Goal: Task Accomplishment & Management: Manage account settings

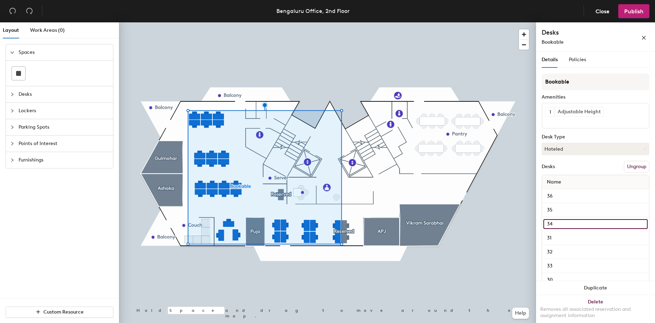
click at [555, 222] on input "34" at bounding box center [595, 224] width 104 height 10
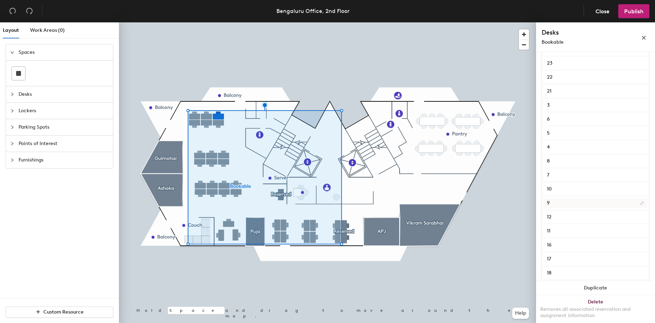
scroll to position [280, 0]
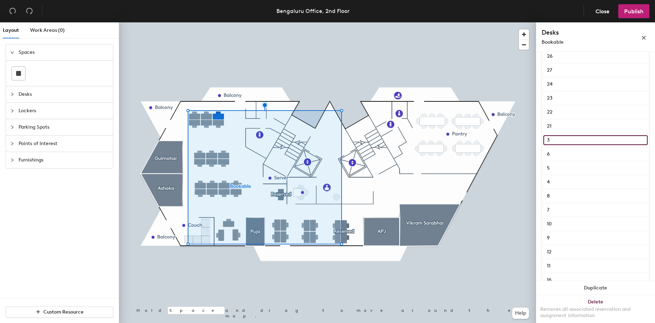
click at [551, 142] on input "3" at bounding box center [595, 140] width 104 height 10
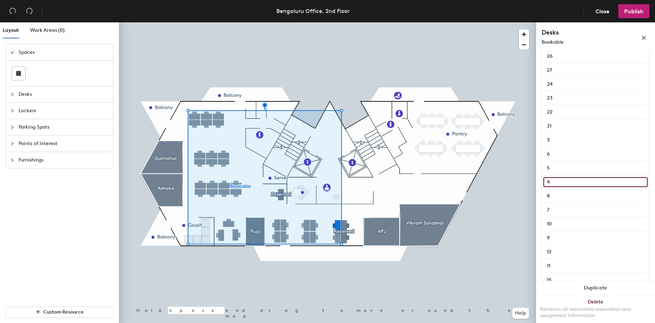
click at [554, 183] on input "4" at bounding box center [595, 182] width 104 height 10
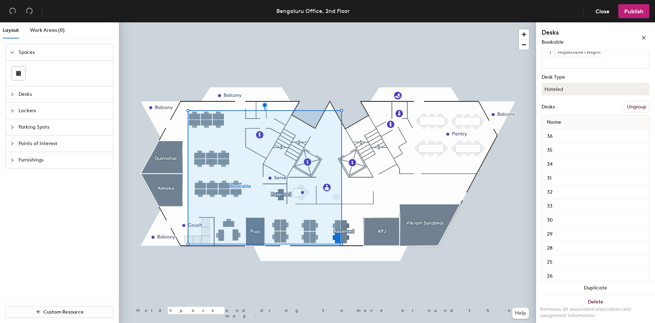
scroll to position [0, 0]
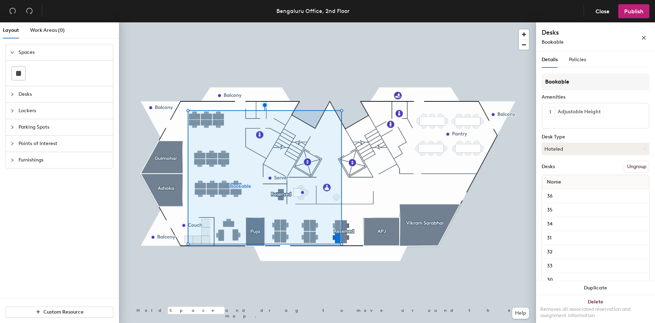
click at [624, 164] on button "Ungroup" at bounding box center [637, 167] width 26 height 12
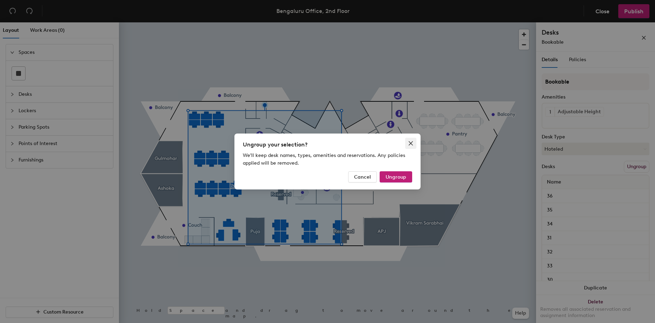
click at [411, 145] on icon "close" at bounding box center [411, 144] width 6 height 6
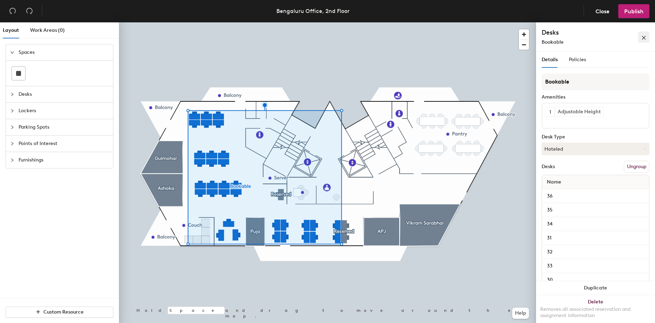
click at [639, 36] on button "button" at bounding box center [643, 36] width 11 height 11
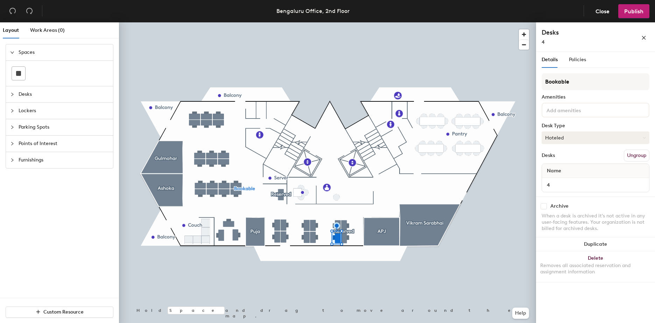
click at [558, 138] on button "Hoteled" at bounding box center [596, 138] width 108 height 13
click at [552, 161] on div "Assigned" at bounding box center [577, 159] width 70 height 10
click at [640, 156] on button "Ungroup" at bounding box center [637, 156] width 26 height 12
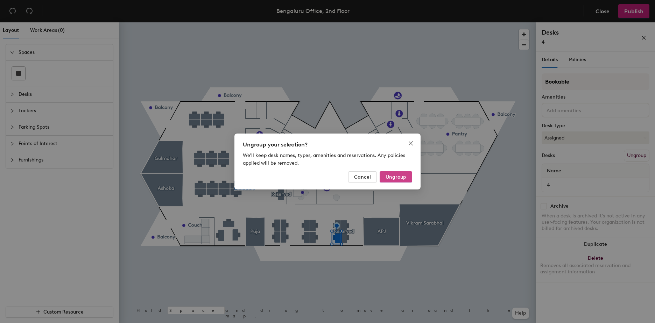
click at [397, 173] on button "Ungroup" at bounding box center [396, 176] width 33 height 11
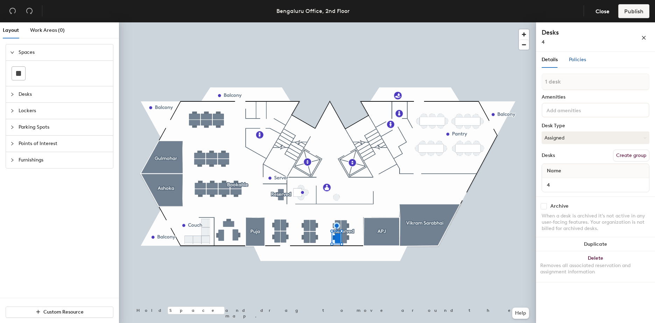
click at [572, 63] on div "Policies" at bounding box center [577, 60] width 17 height 8
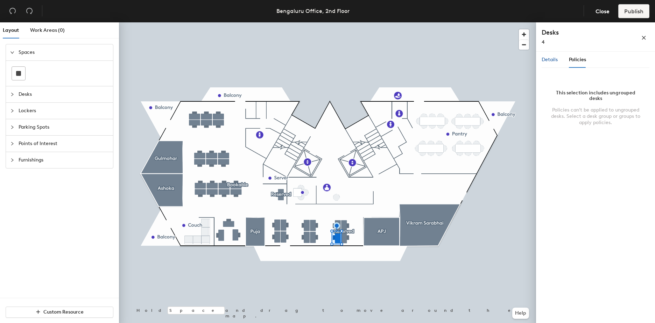
click at [551, 63] on div "Details" at bounding box center [550, 60] width 16 height 8
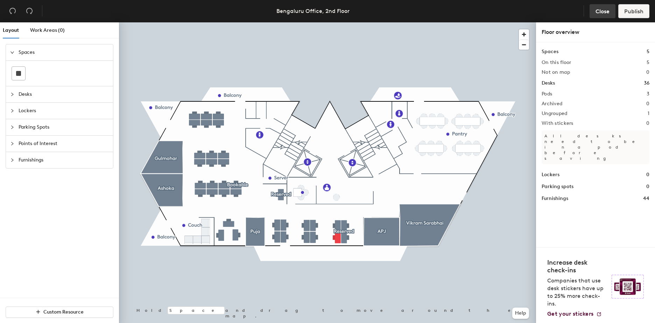
click at [595, 14] on span "Close" at bounding box center [602, 11] width 14 height 7
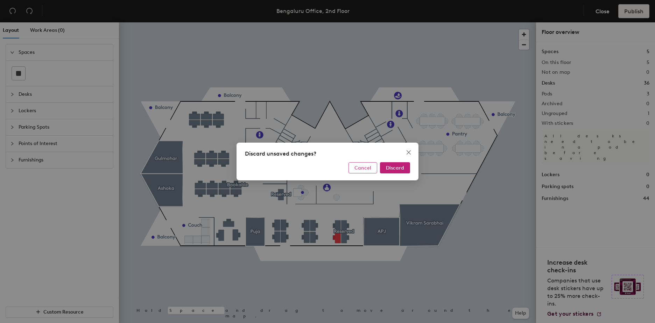
click at [371, 168] on span "Cancel" at bounding box center [362, 168] width 17 height 6
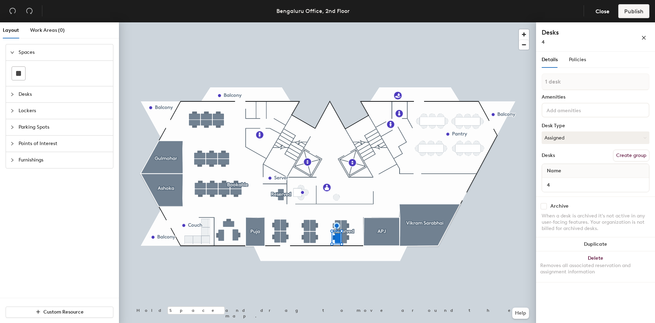
click at [629, 154] on button "Create group" at bounding box center [631, 156] width 36 height 12
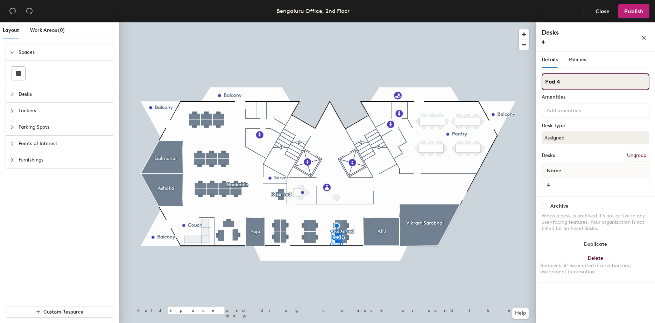
drag, startPoint x: 576, startPoint y: 81, endPoint x: 551, endPoint y: 85, distance: 24.7
click at [551, 85] on input "Pod 4" at bounding box center [596, 81] width 108 height 17
type input "Priya"
click at [583, 144] on div "Priya Amenities Desk Type Assigned Desks Ungroup Name 4" at bounding box center [596, 134] width 108 height 123
click at [573, 108] on input at bounding box center [576, 110] width 63 height 8
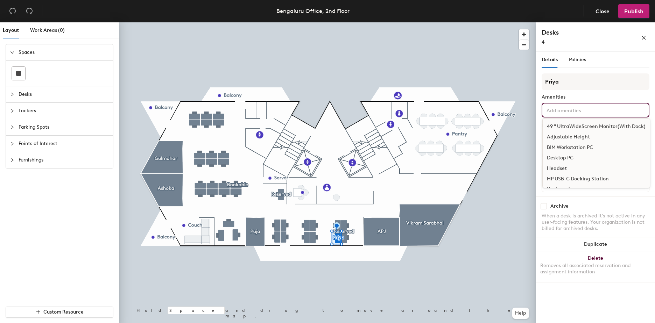
click at [573, 108] on input at bounding box center [576, 110] width 63 height 8
click at [574, 137] on div "Adjustable Height" at bounding box center [596, 137] width 107 height 10
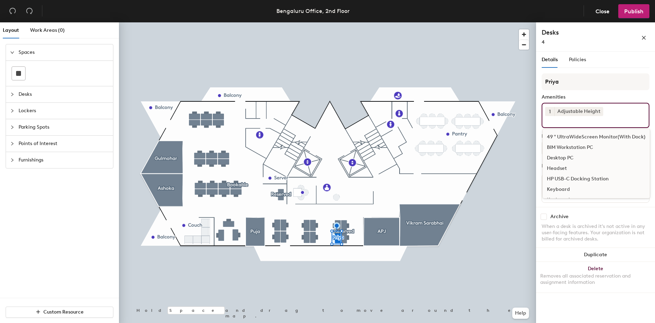
click at [598, 95] on div "Amenities" at bounding box center [596, 97] width 108 height 6
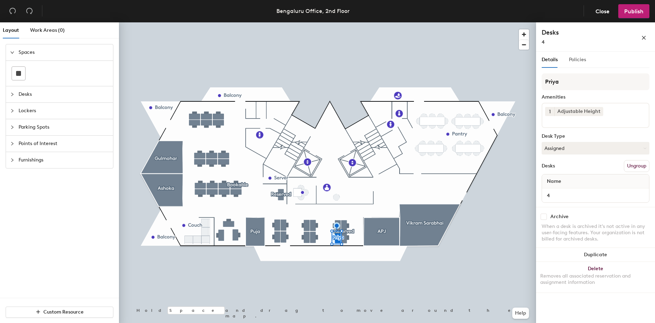
click at [579, 65] on div "Policies" at bounding box center [577, 60] width 17 height 16
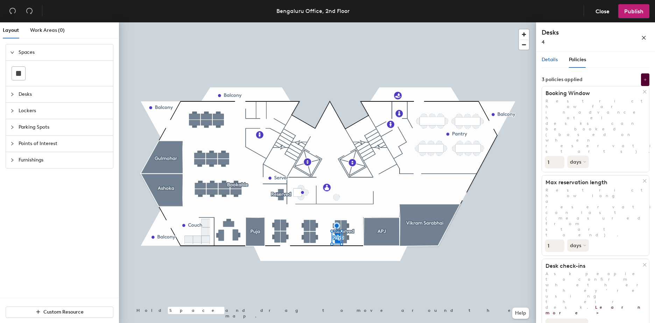
click at [550, 62] on span "Details" at bounding box center [550, 60] width 16 height 6
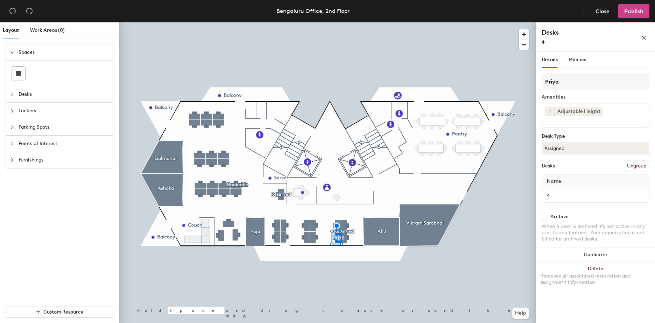
click at [628, 9] on span "Publish" at bounding box center [633, 11] width 19 height 7
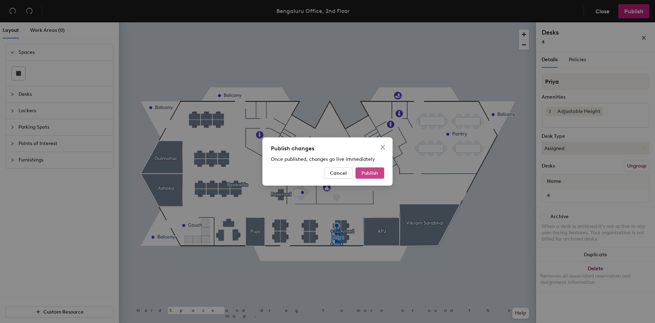
click at [376, 169] on button "Publish" at bounding box center [369, 173] width 29 height 11
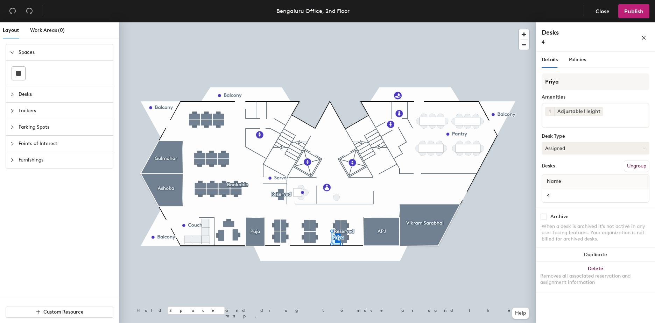
click at [577, 151] on button "Assigned" at bounding box center [596, 148] width 108 height 13
click at [587, 58] on div "Details Policies" at bounding box center [596, 60] width 108 height 16
click at [582, 59] on span "Policies" at bounding box center [577, 60] width 17 height 6
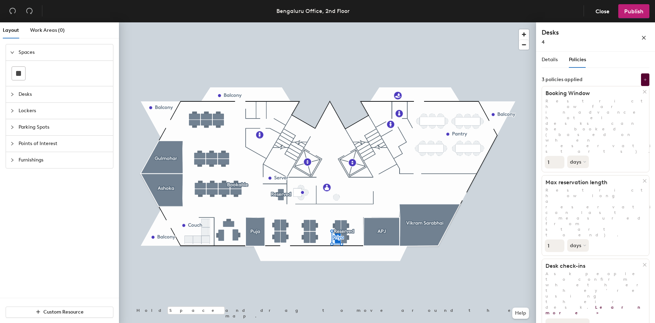
click at [578, 319] on button "All desk types" at bounding box center [567, 325] width 44 height 13
click at [632, 15] on button "Publish" at bounding box center [633, 11] width 31 height 14
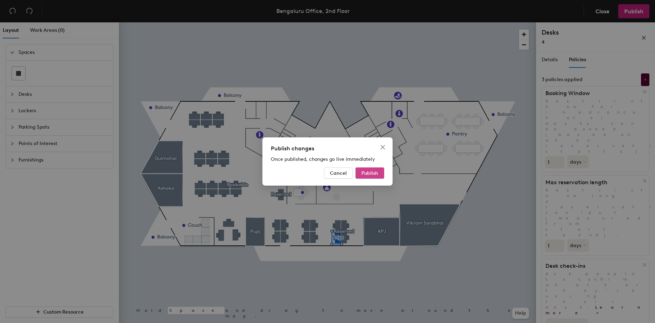
click at [373, 172] on span "Publish" at bounding box center [369, 173] width 17 height 6
